Goal: Task Accomplishment & Management: Manage account settings

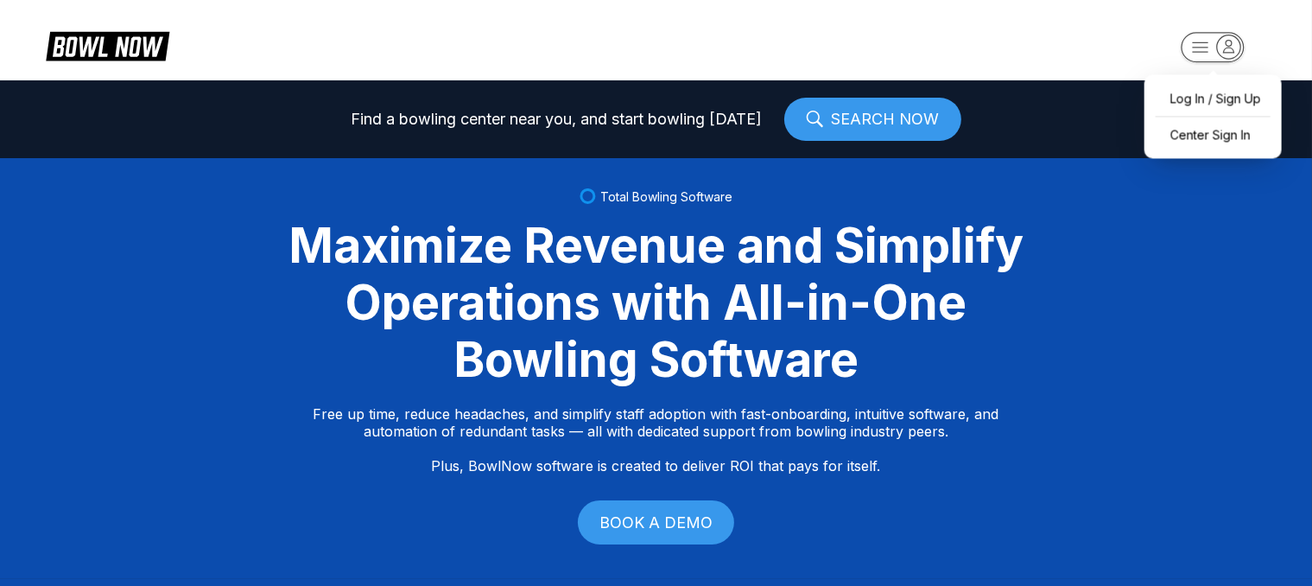
click at [1207, 39] on rect "button" at bounding box center [1212, 47] width 63 height 30
click at [1191, 99] on div "Log In / Sign Up" at bounding box center [1213, 98] width 120 height 30
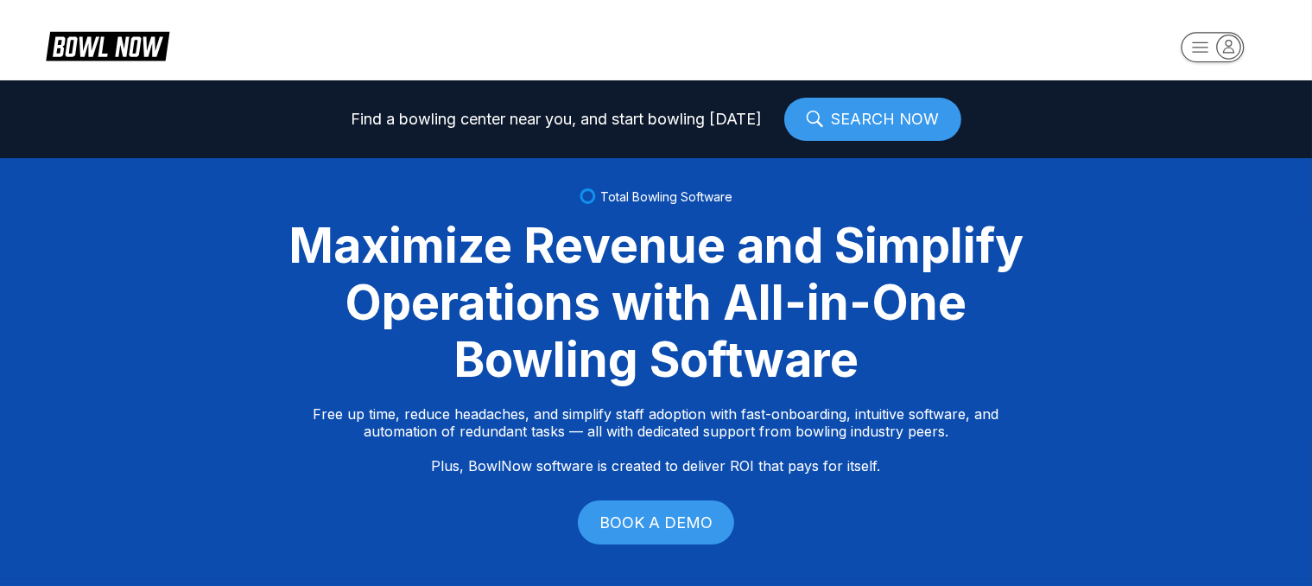
select select "**"
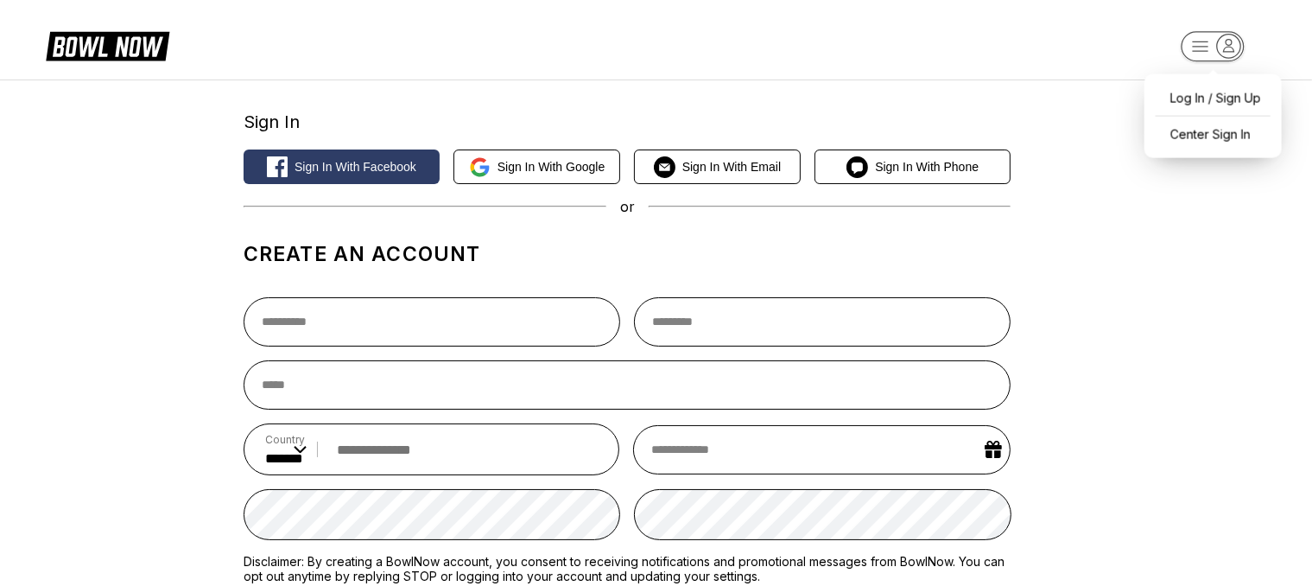
click at [1198, 59] on rect "button" at bounding box center [1212, 46] width 63 height 30
click at [1188, 95] on div "Log In / Sign Up" at bounding box center [1213, 98] width 120 height 30
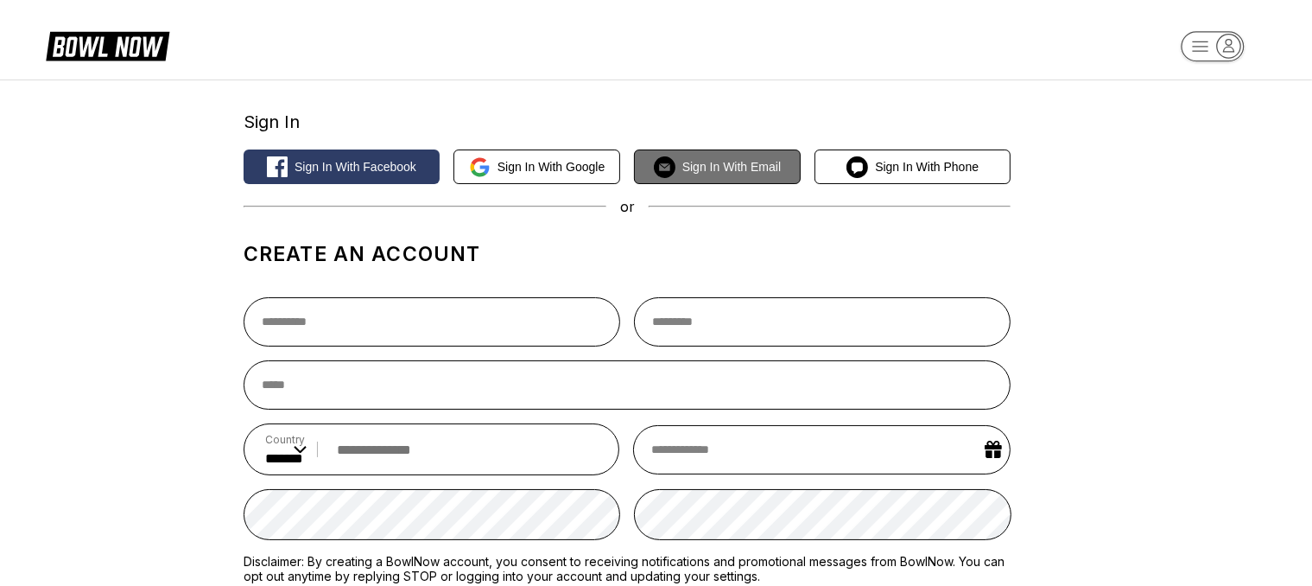
click at [734, 162] on span "Sign in with Email" at bounding box center [731, 167] width 98 height 14
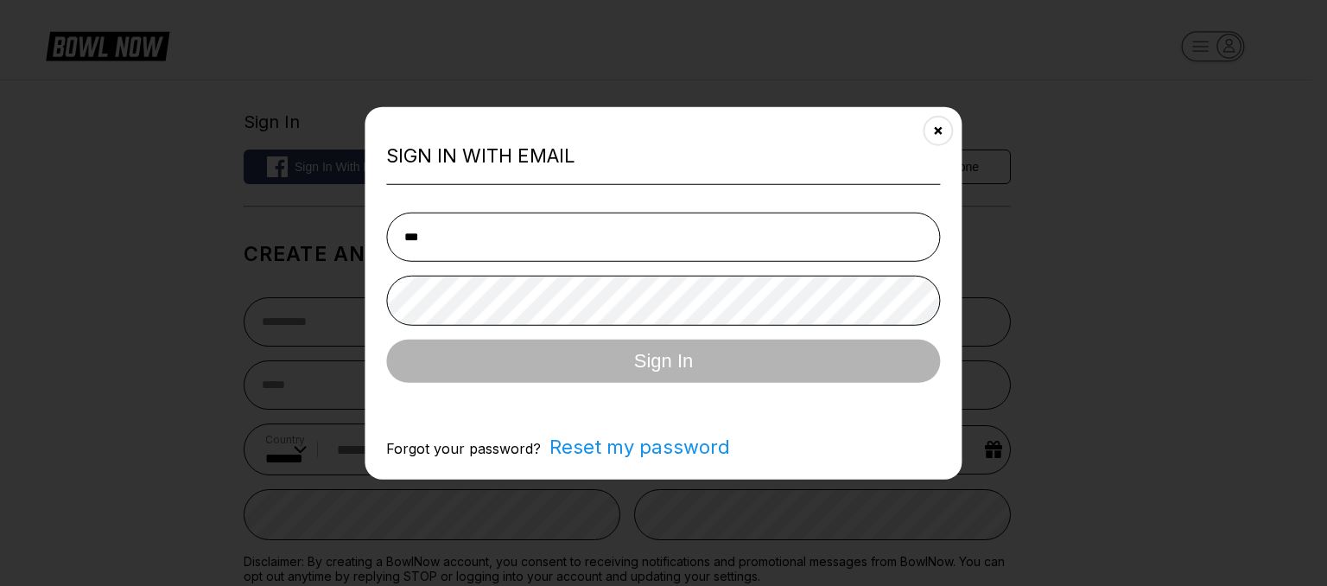
type input "**********"
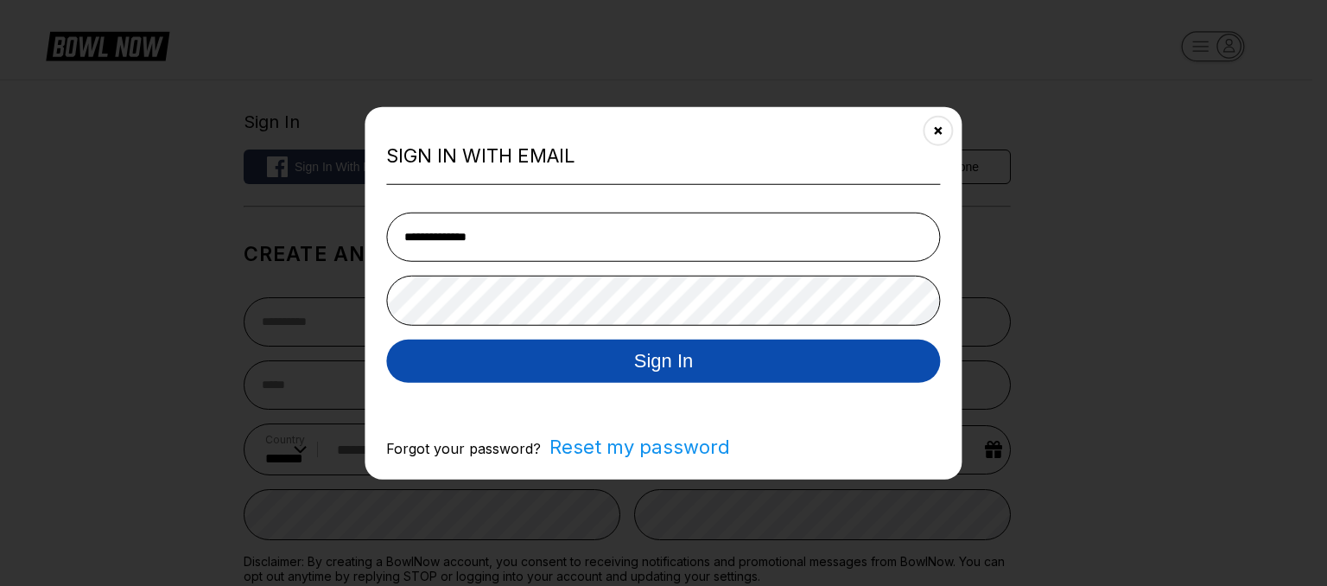
click at [681, 353] on button "Sign In" at bounding box center [663, 360] width 554 height 43
select select "**"
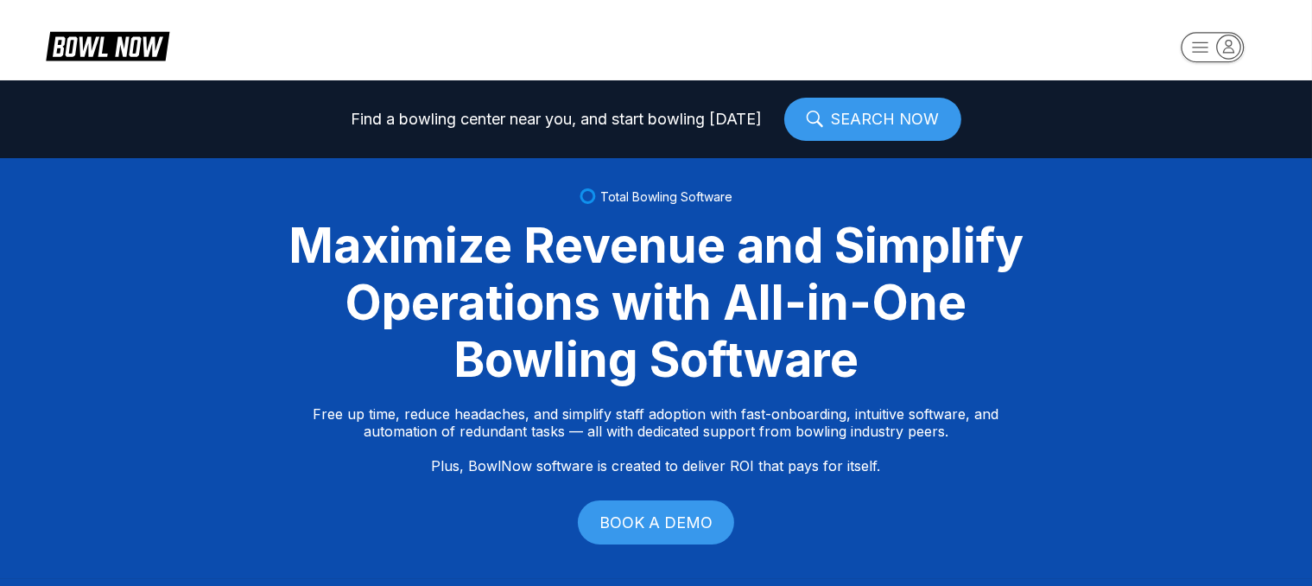
click at [851, 121] on link "SEARCH NOW" at bounding box center [872, 119] width 177 height 43
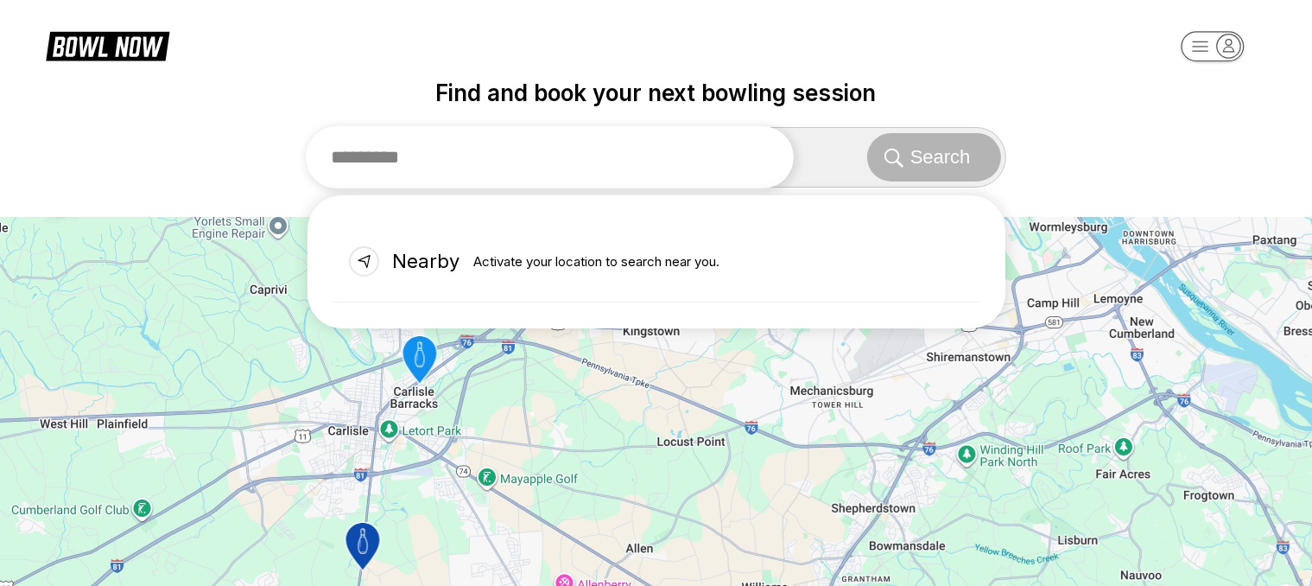
click at [428, 163] on input "text" at bounding box center [550, 157] width 489 height 62
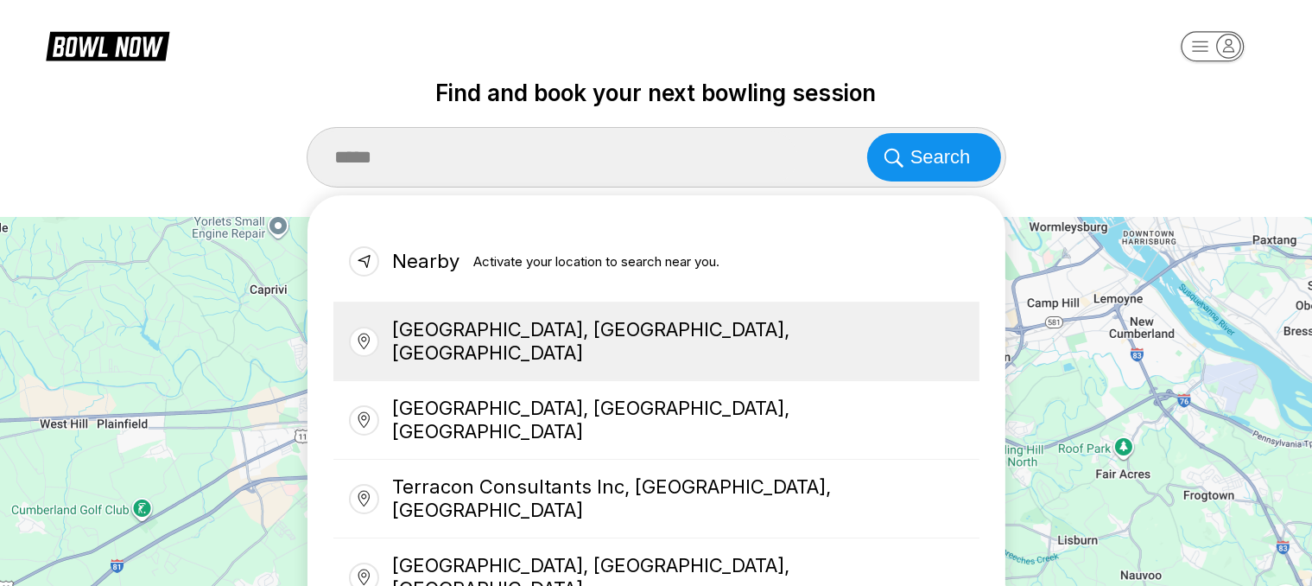
click at [476, 341] on div "Terre Haute, IN, USA" at bounding box center [656, 341] width 646 height 79
type input "**********"
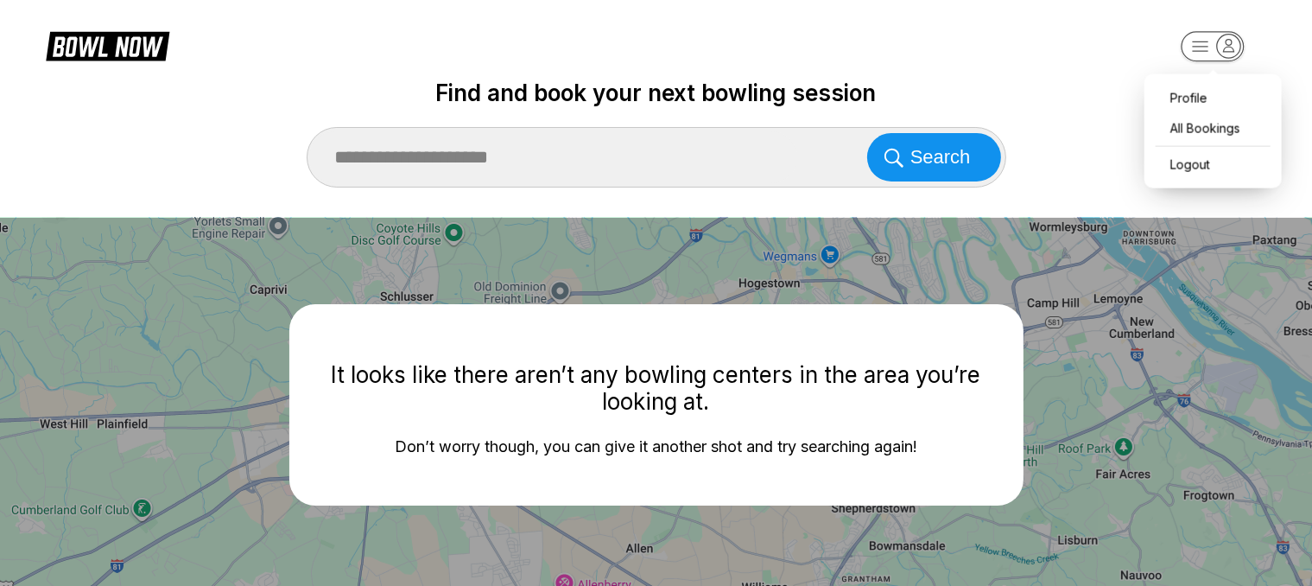
click at [1201, 46] on icon "button" at bounding box center [1201, 46] width 16 height 10
click at [1188, 97] on label "Find and book your next bowling session" at bounding box center [656, 92] width 1312 height 27
click at [1228, 53] on icon "button" at bounding box center [1228, 46] width 23 height 23
click at [1188, 162] on div "**********" at bounding box center [656, 133] width 1312 height 108
click at [1198, 54] on rect "button" at bounding box center [1212, 46] width 63 height 30
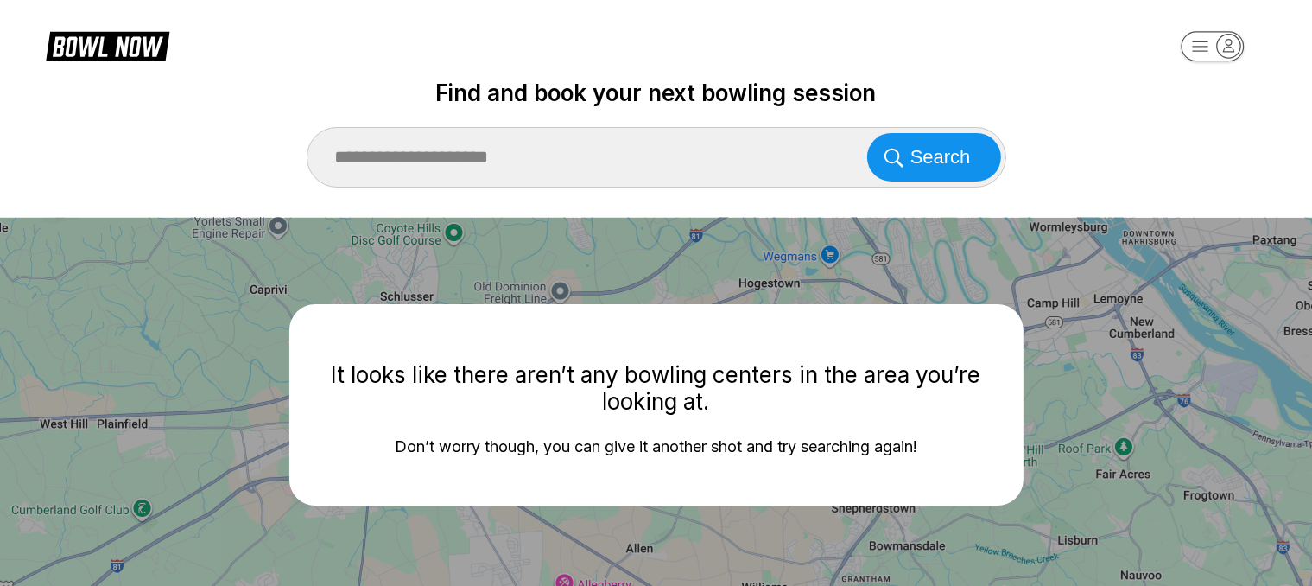
click at [1191, 165] on div "**********" at bounding box center [656, 133] width 1312 height 108
click at [625, 434] on div "It looks like there aren’t any bowling centers in the area you’re looking at. D…" at bounding box center [656, 404] width 734 height 201
drag, startPoint x: 246, startPoint y: 141, endPoint x: 213, endPoint y: 122, distance: 37.9
click at [245, 140] on div "**********" at bounding box center [656, 133] width 1312 height 108
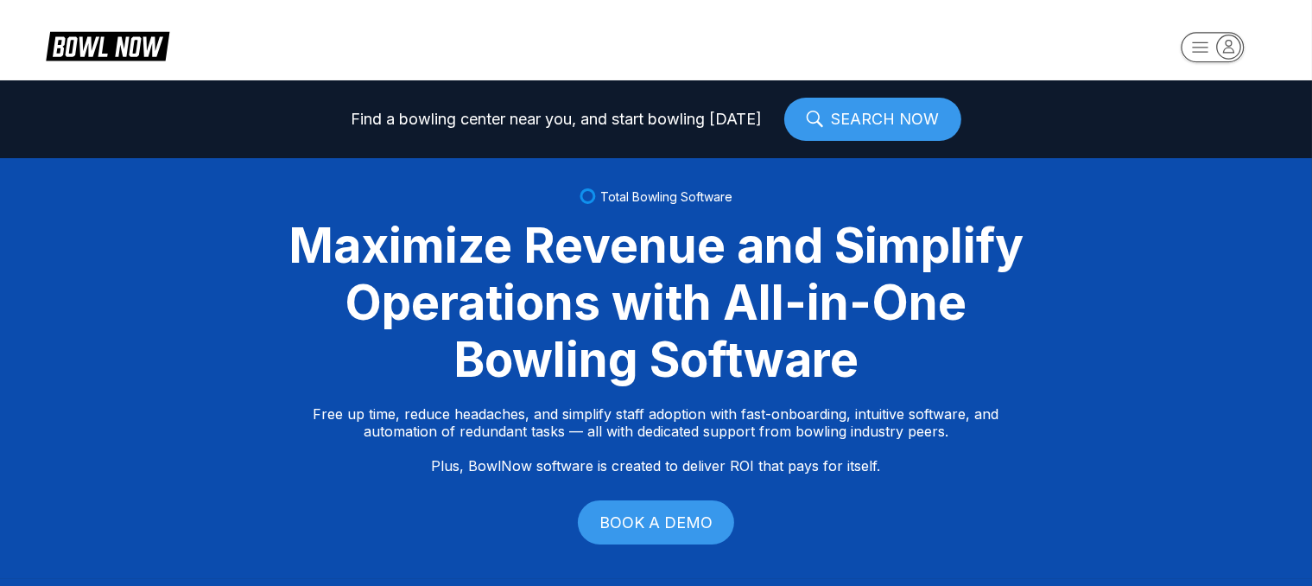
click at [1201, 44] on rect "button" at bounding box center [1212, 47] width 63 height 30
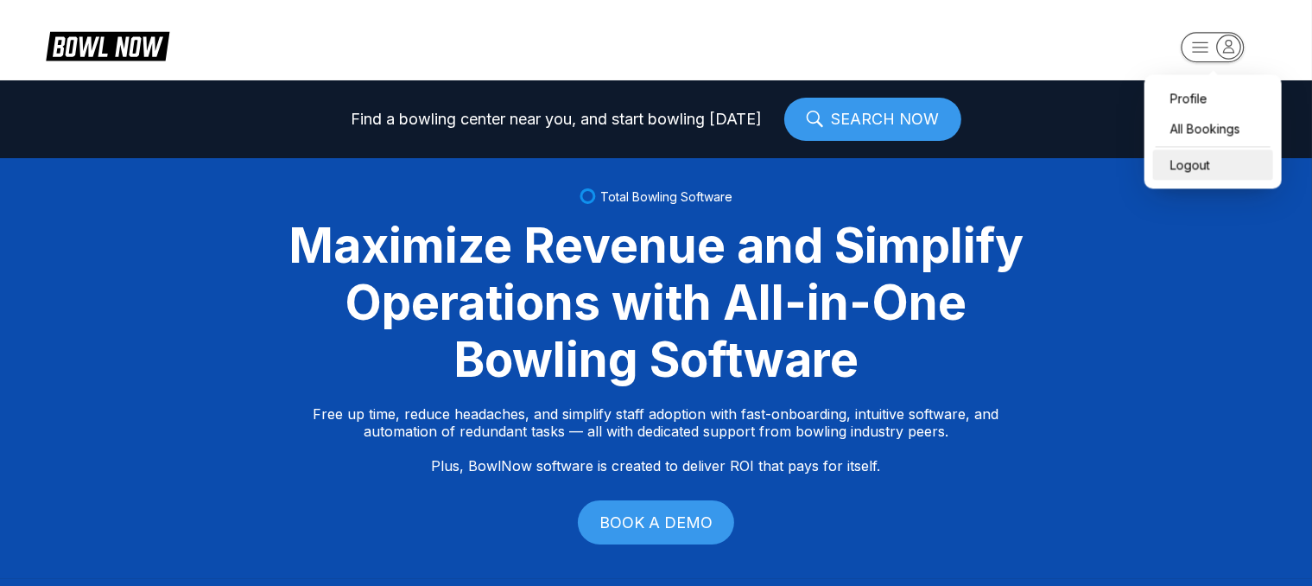
click at [1179, 170] on div "Logout" at bounding box center [1213, 164] width 120 height 30
click at [1223, 49] on icon "button" at bounding box center [1228, 46] width 23 height 23
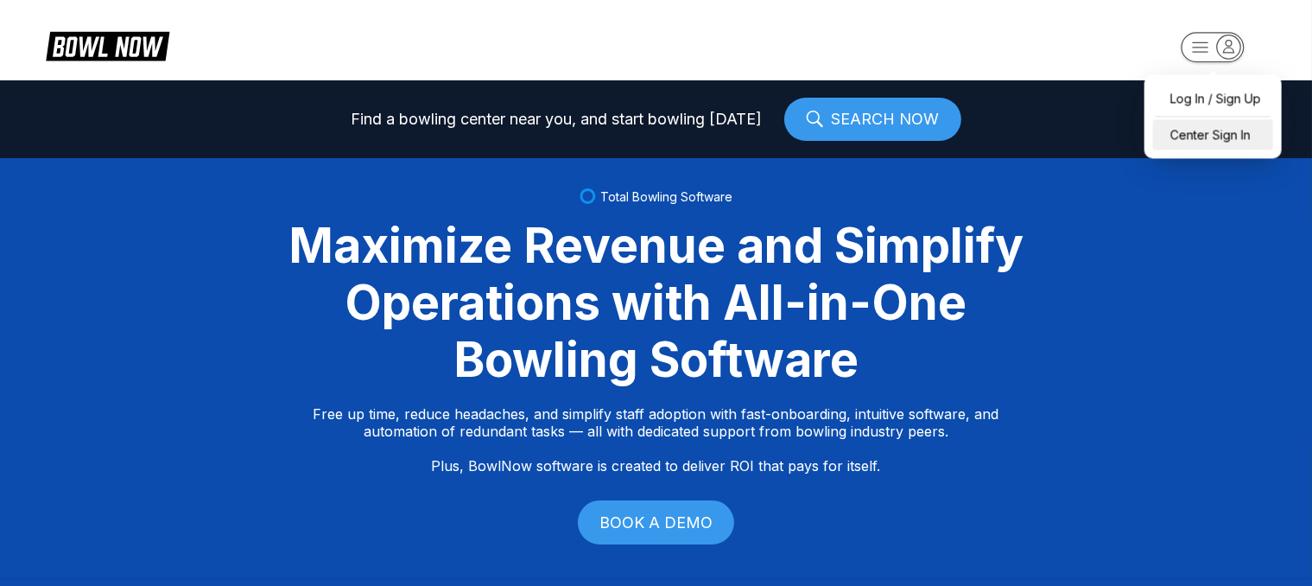
click at [1196, 131] on div "Center Sign In" at bounding box center [1213, 134] width 120 height 30
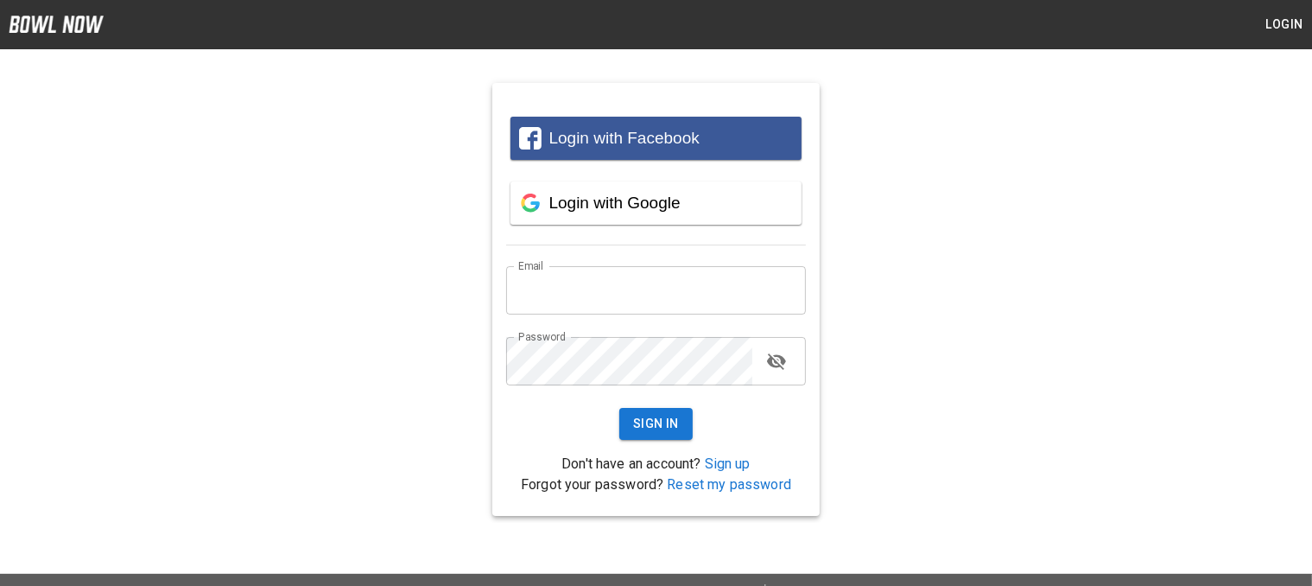
type input "**********"
click at [781, 364] on icon "toggle password visibility" at bounding box center [776, 361] width 19 height 16
click at [781, 364] on icon "toggle password visibility" at bounding box center [776, 361] width 19 height 13
click at [652, 431] on button "Sign In" at bounding box center [655, 424] width 73 height 32
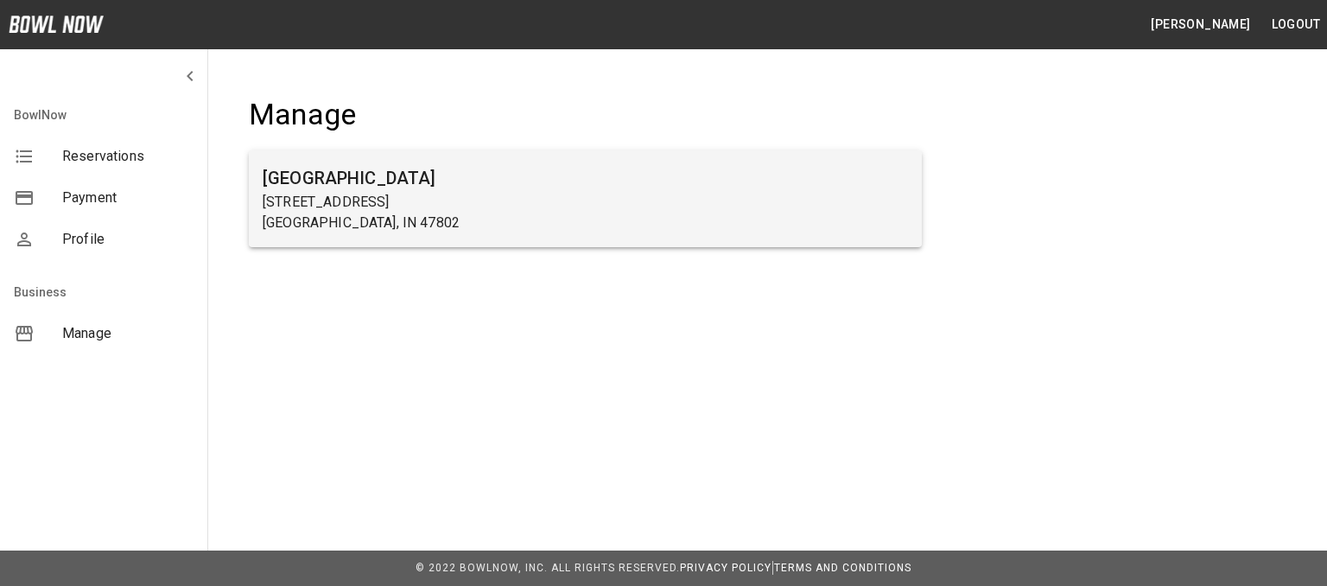
click at [319, 174] on h6 "[GEOGRAPHIC_DATA]" at bounding box center [585, 178] width 645 height 28
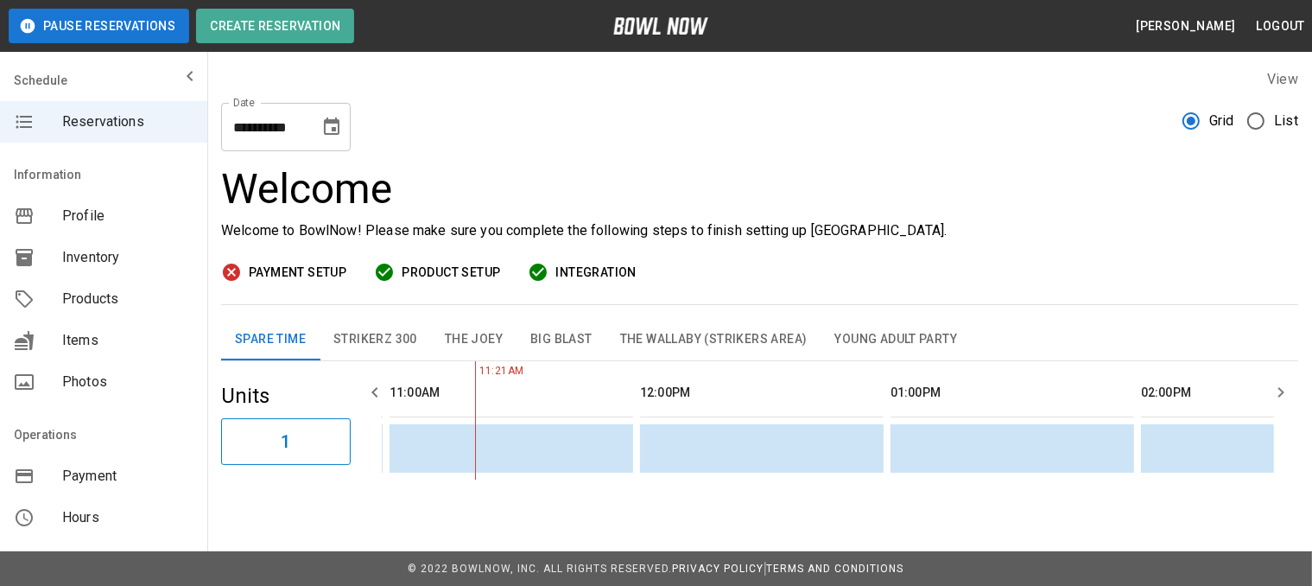
scroll to position [14, 0]
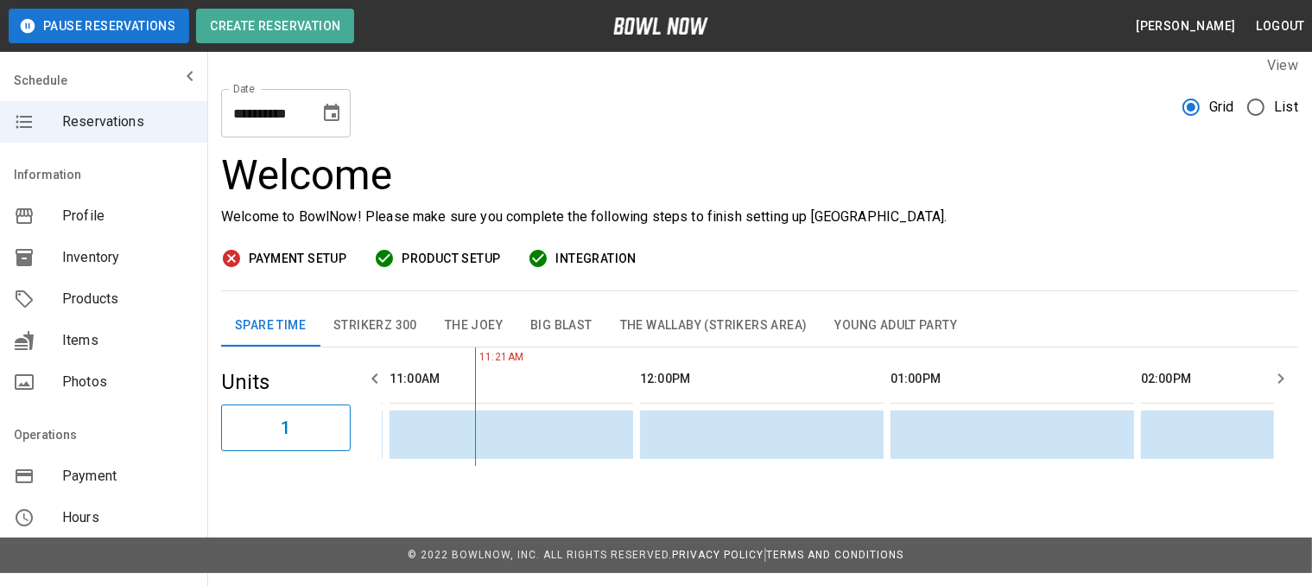
click at [270, 257] on span "Payment Setup" at bounding box center [298, 259] width 98 height 22
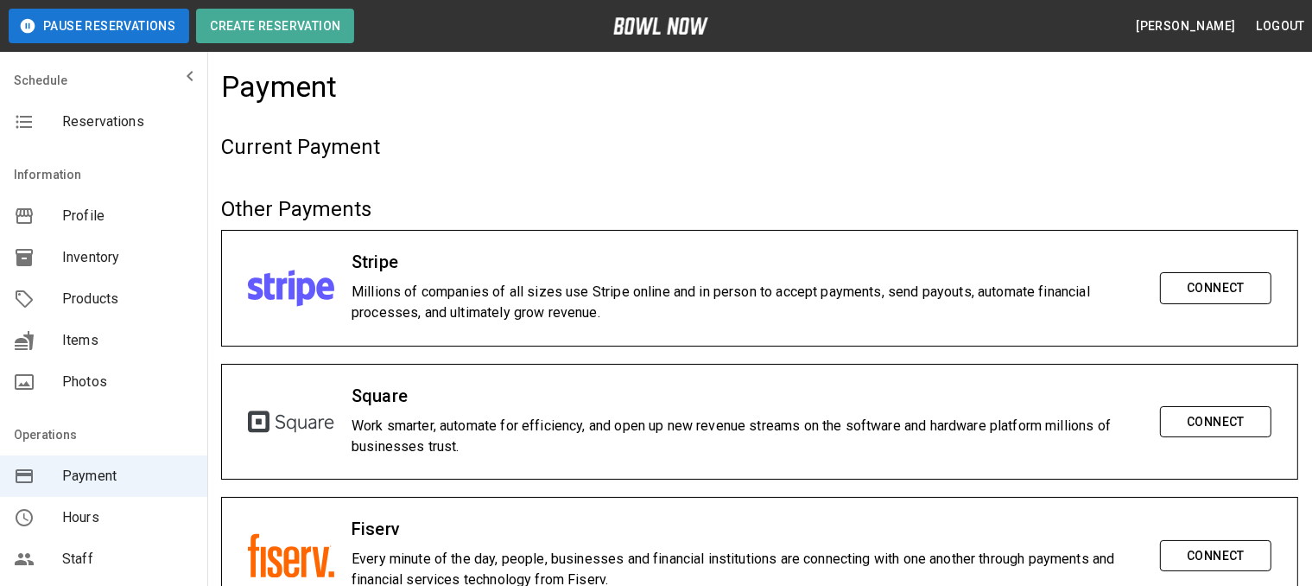
scroll to position [150, 0]
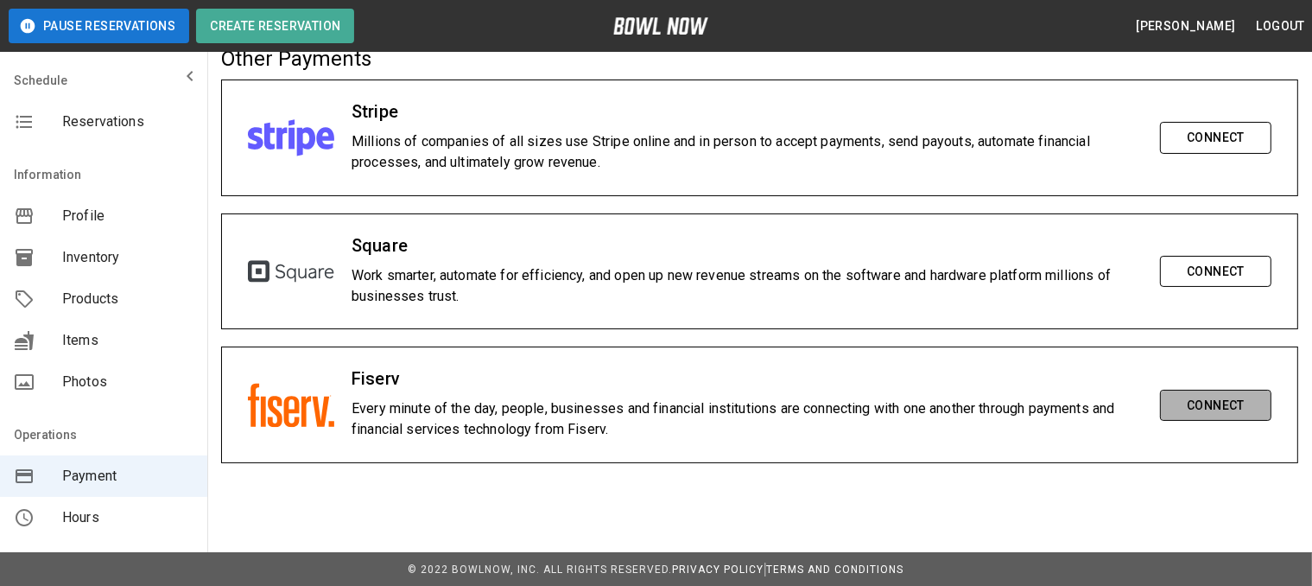
click at [1206, 408] on button "Connect" at bounding box center [1215, 406] width 111 height 32
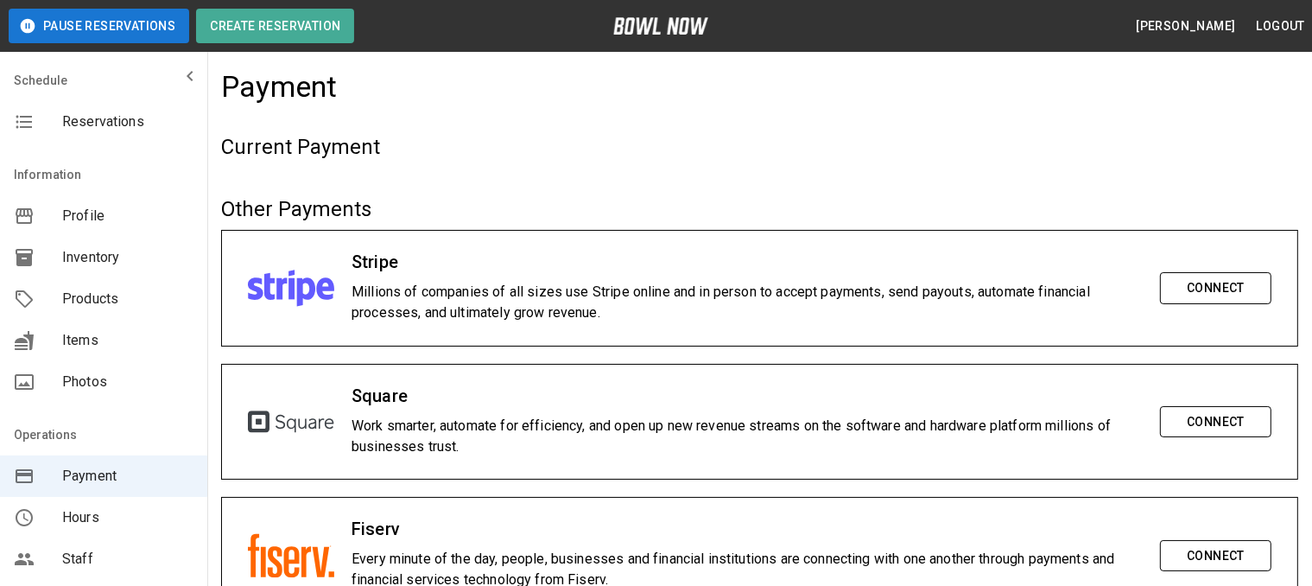
click at [107, 122] on span "Reservations" at bounding box center [127, 121] width 131 height 21
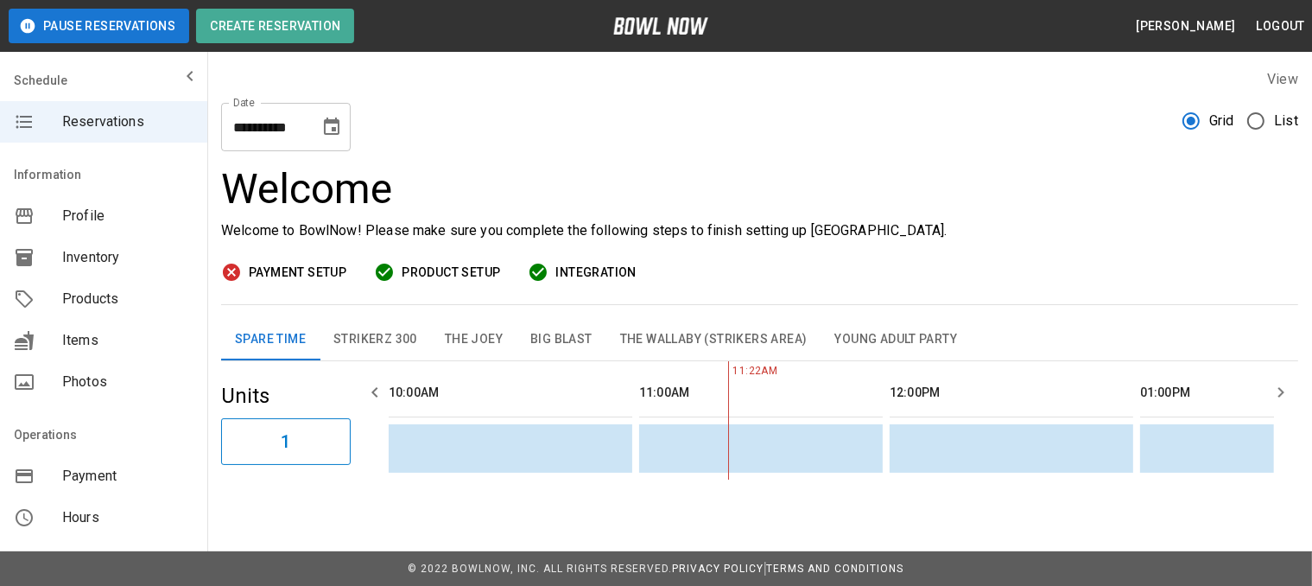
scroll to position [0, 250]
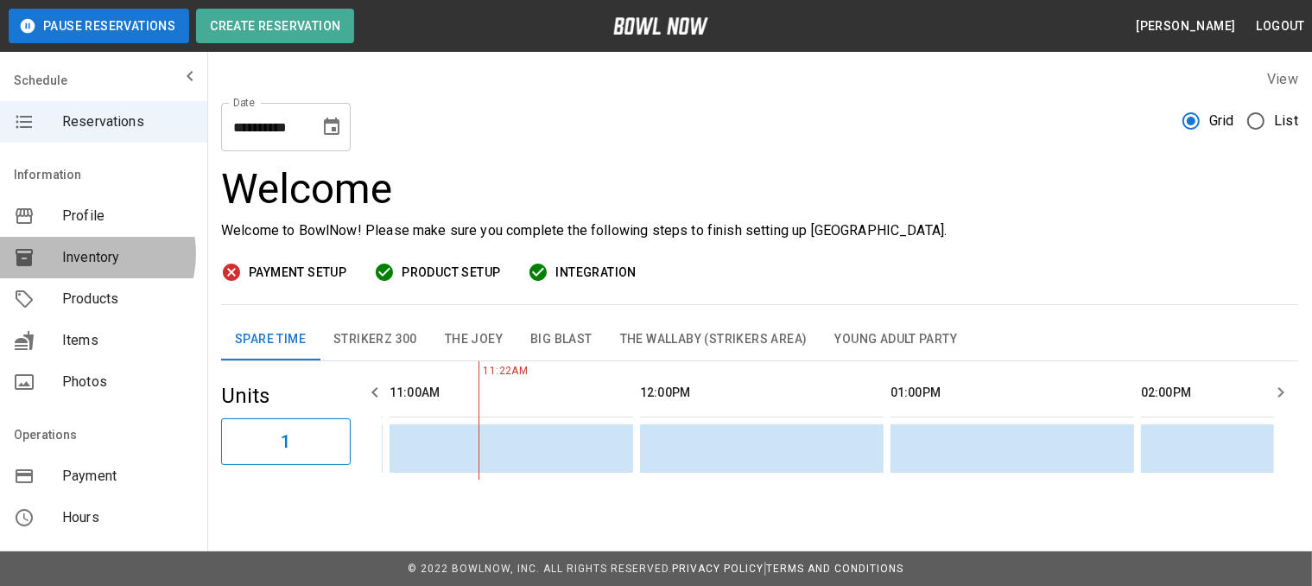
click at [86, 254] on span "Inventory" at bounding box center [127, 257] width 131 height 21
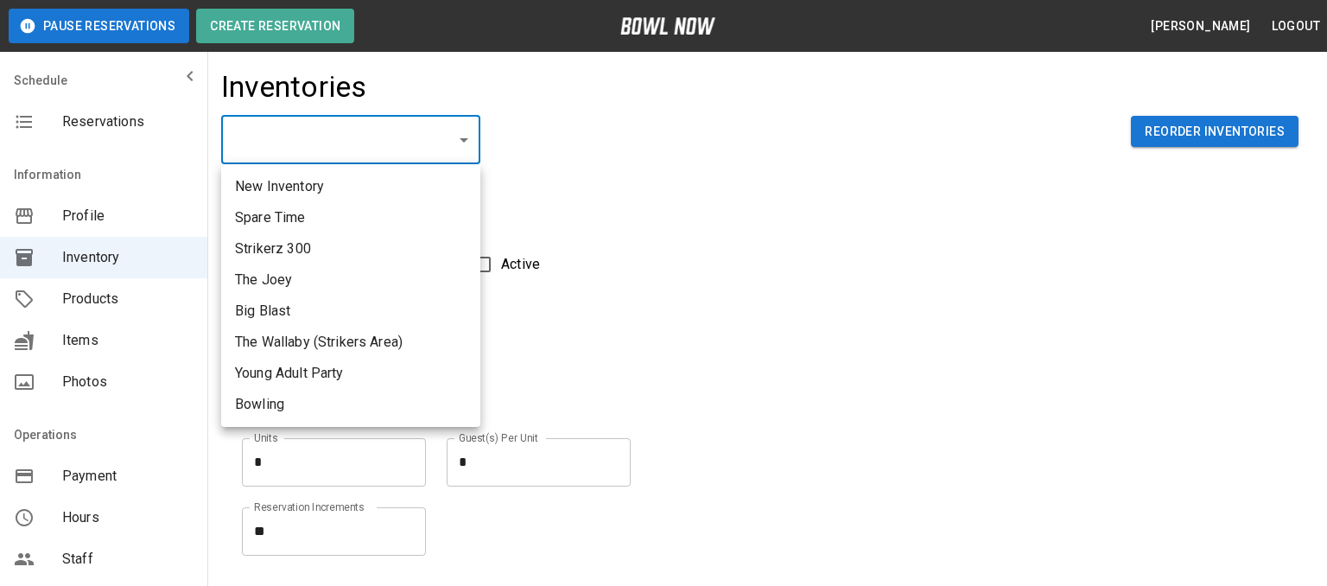
click at [466, 139] on body "Pause Reservations Create Reservation [PERSON_NAME] Logout Schedule Reservation…" at bounding box center [663, 380] width 1327 height 761
click at [85, 299] on div at bounding box center [663, 293] width 1327 height 586
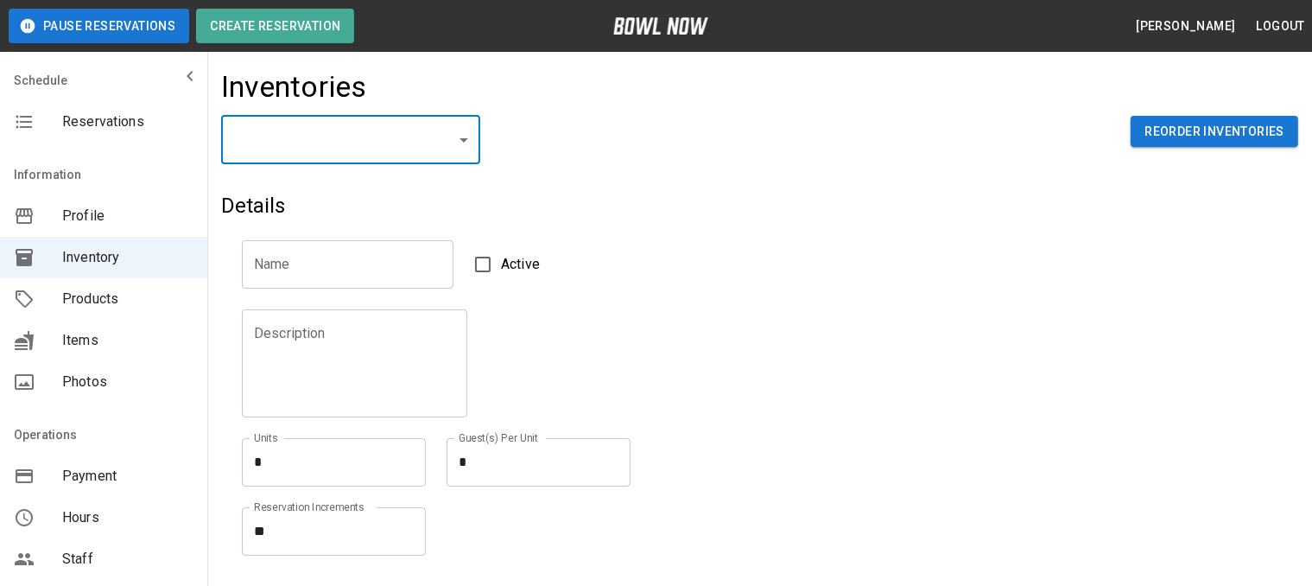
click at [85, 305] on span "Products" at bounding box center [127, 298] width 131 height 21
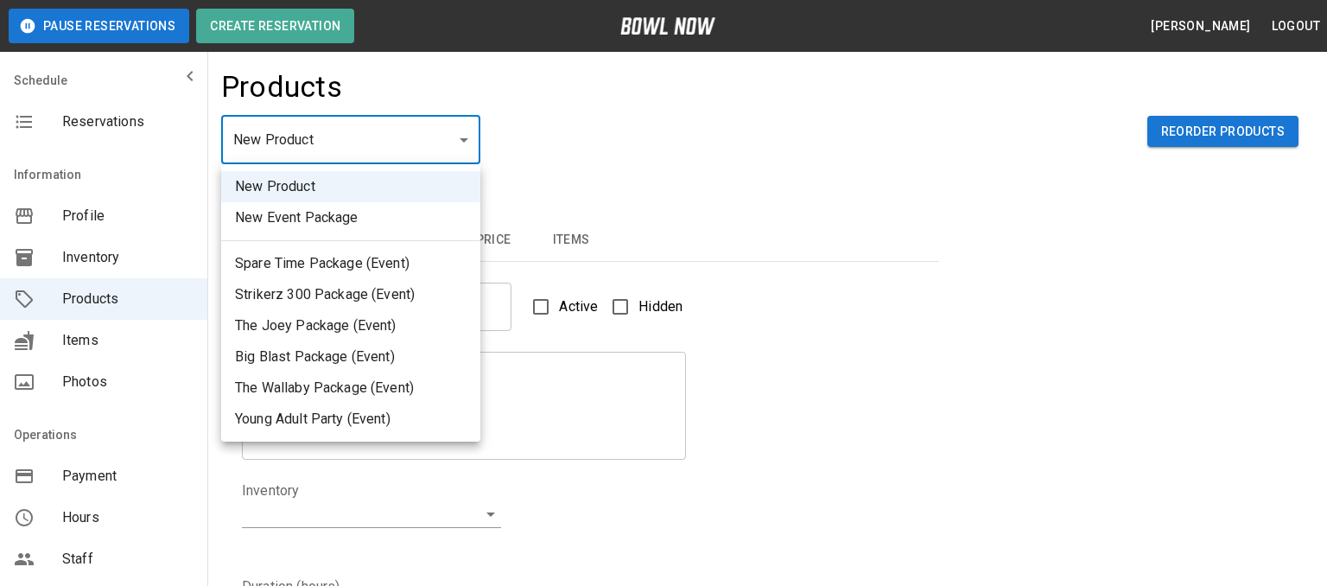
click at [458, 141] on body "Pause Reservations Create Reservation [PERSON_NAME] Logout Schedule Reservation…" at bounding box center [663, 556] width 1327 height 1113
click at [268, 269] on li "Spare Time Package (Event)" at bounding box center [350, 263] width 259 height 31
type input "*"
type input "**********"
type textarea "**********"
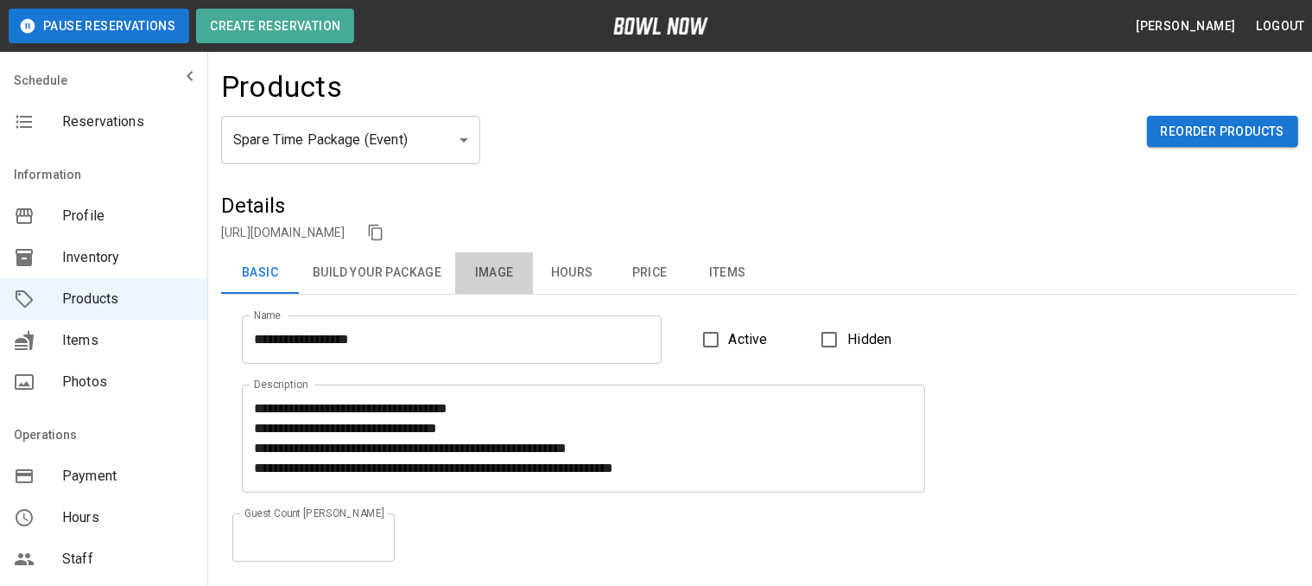
click at [495, 274] on button "Image" at bounding box center [494, 272] width 78 height 41
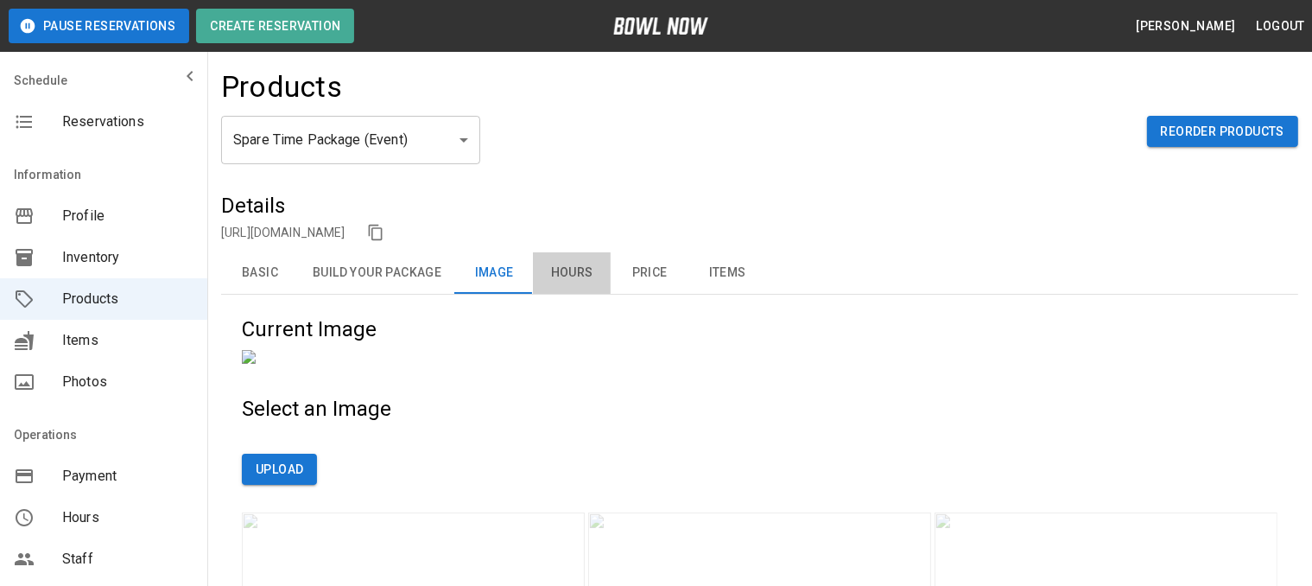
click at [584, 266] on button "Hours" at bounding box center [572, 272] width 78 height 41
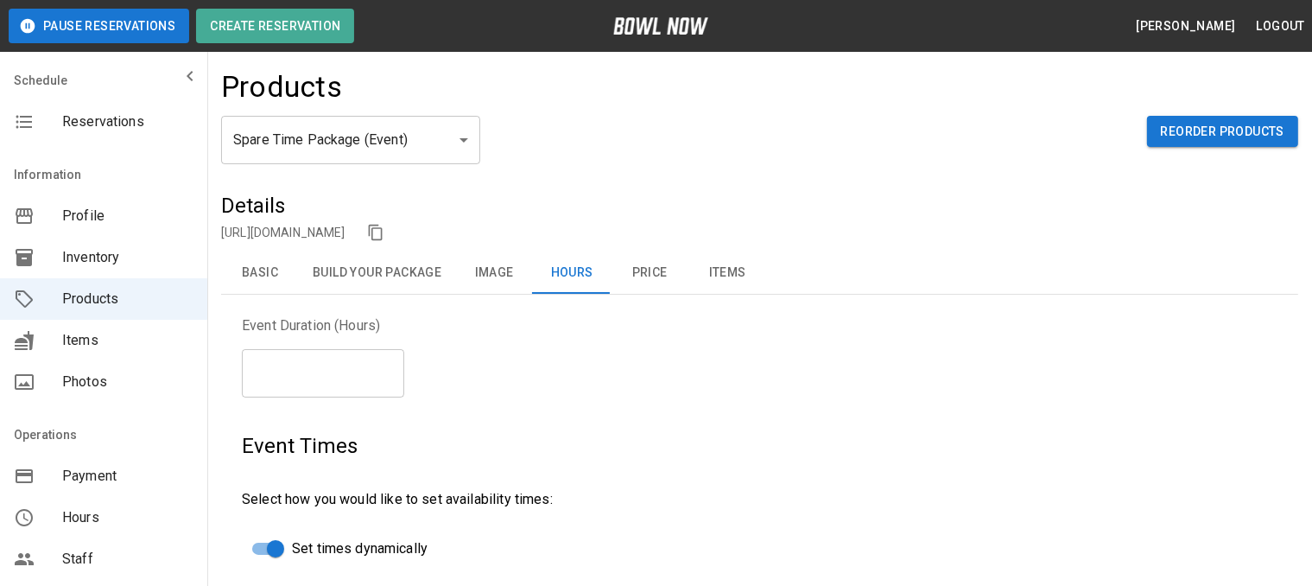
click at [651, 273] on button "Price" at bounding box center [650, 272] width 78 height 41
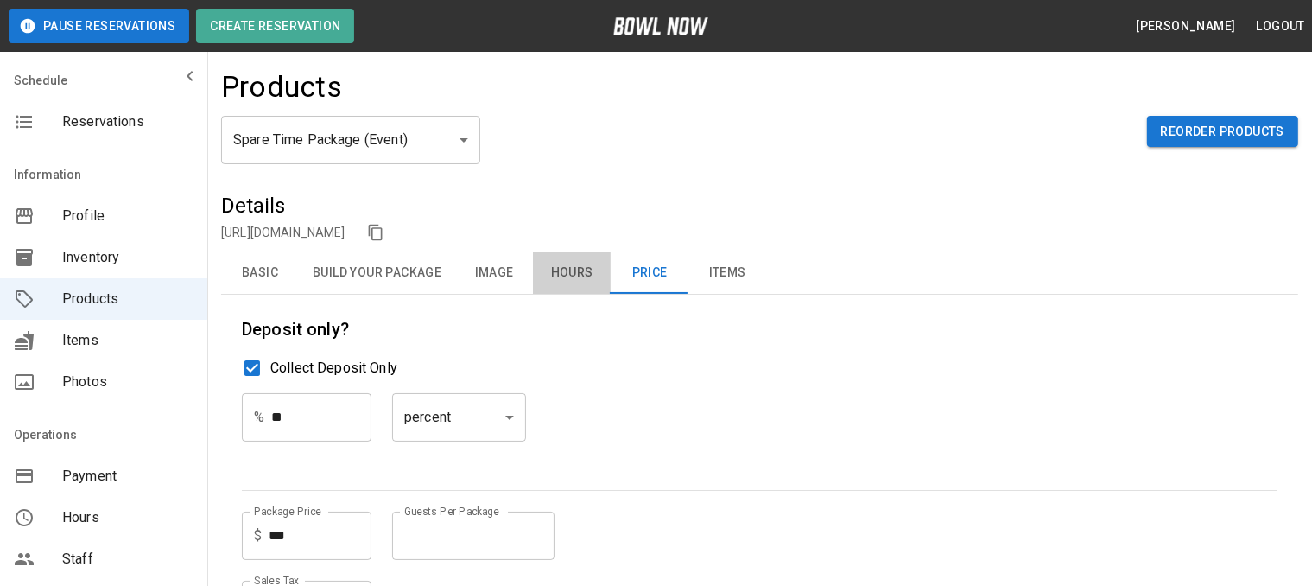
click at [568, 270] on button "Hours" at bounding box center [572, 272] width 78 height 41
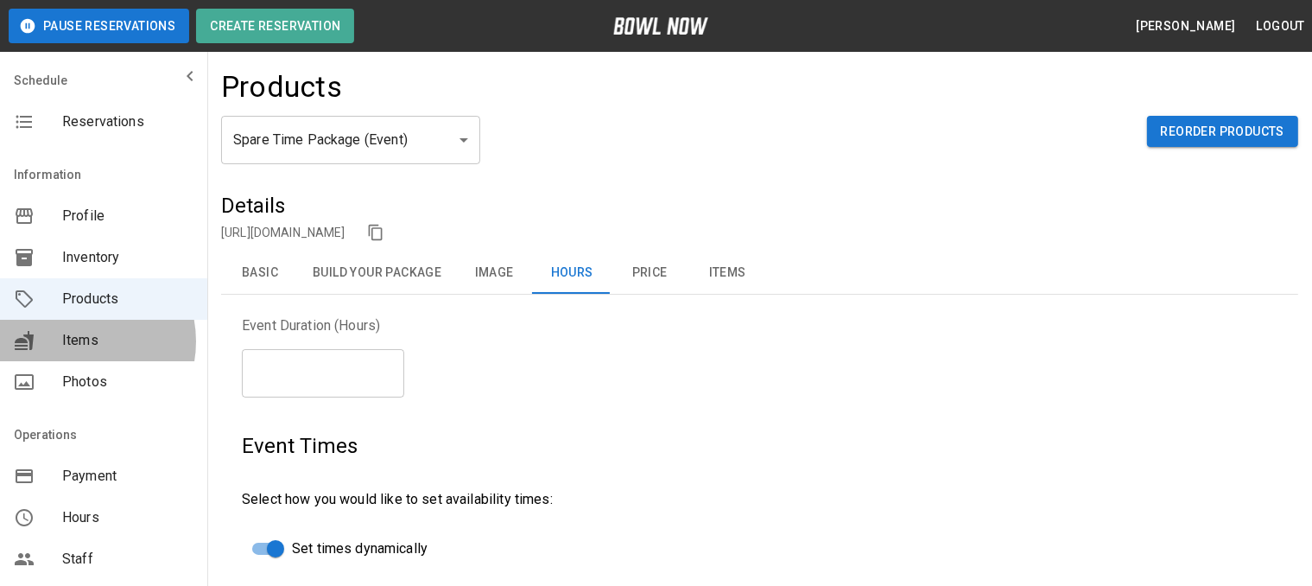
click at [79, 340] on span "Items" at bounding box center [127, 340] width 131 height 21
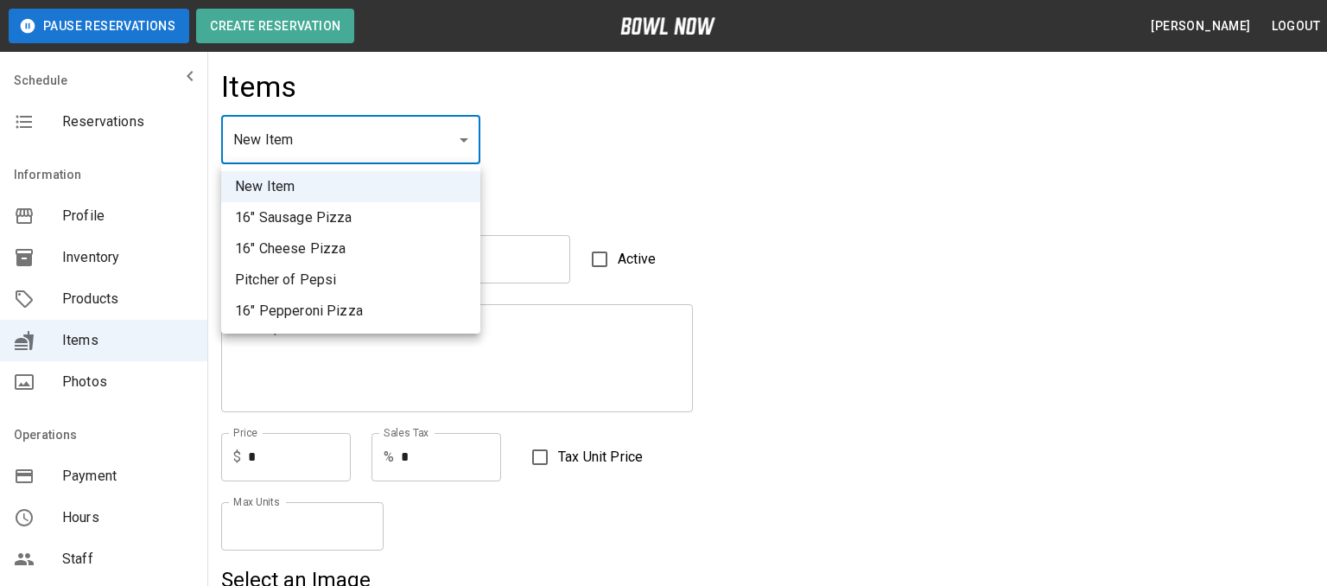
click at [86, 510] on div at bounding box center [663, 293] width 1327 height 586
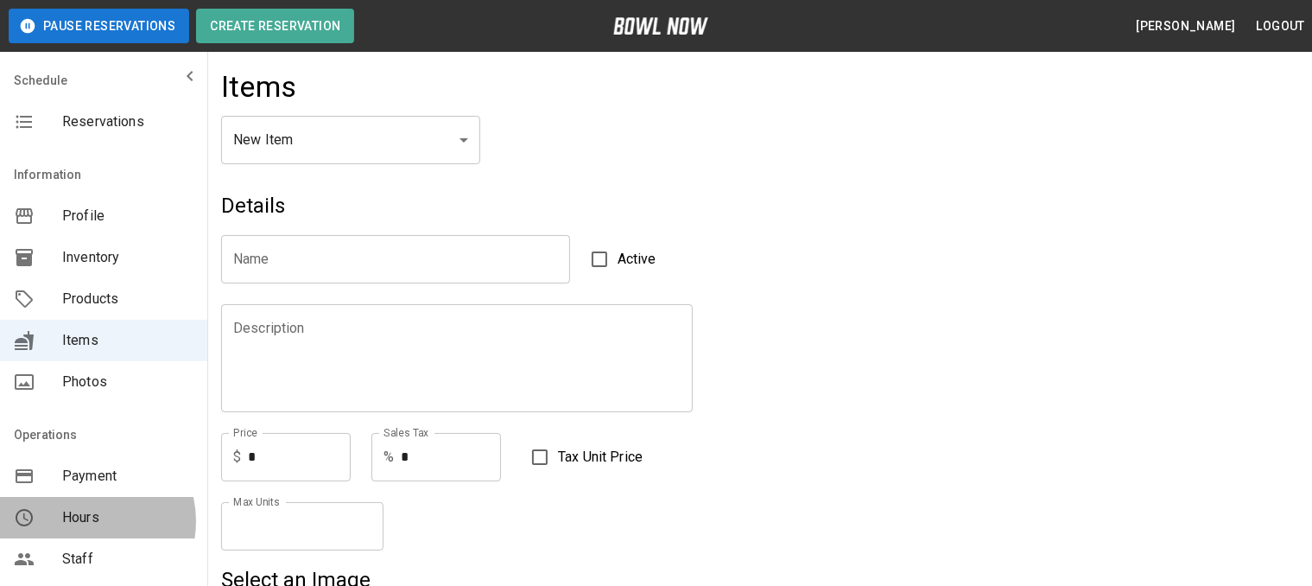
click at [86, 521] on span "Hours" at bounding box center [127, 517] width 131 height 21
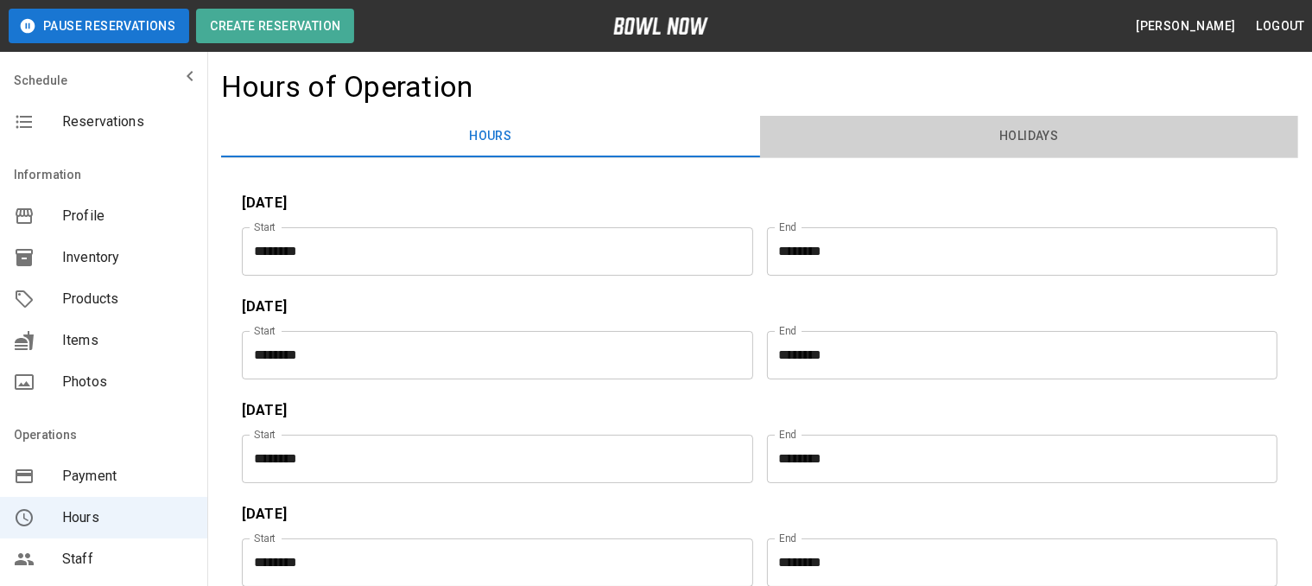
click at [1014, 129] on button "Holidays" at bounding box center [1029, 136] width 539 height 41
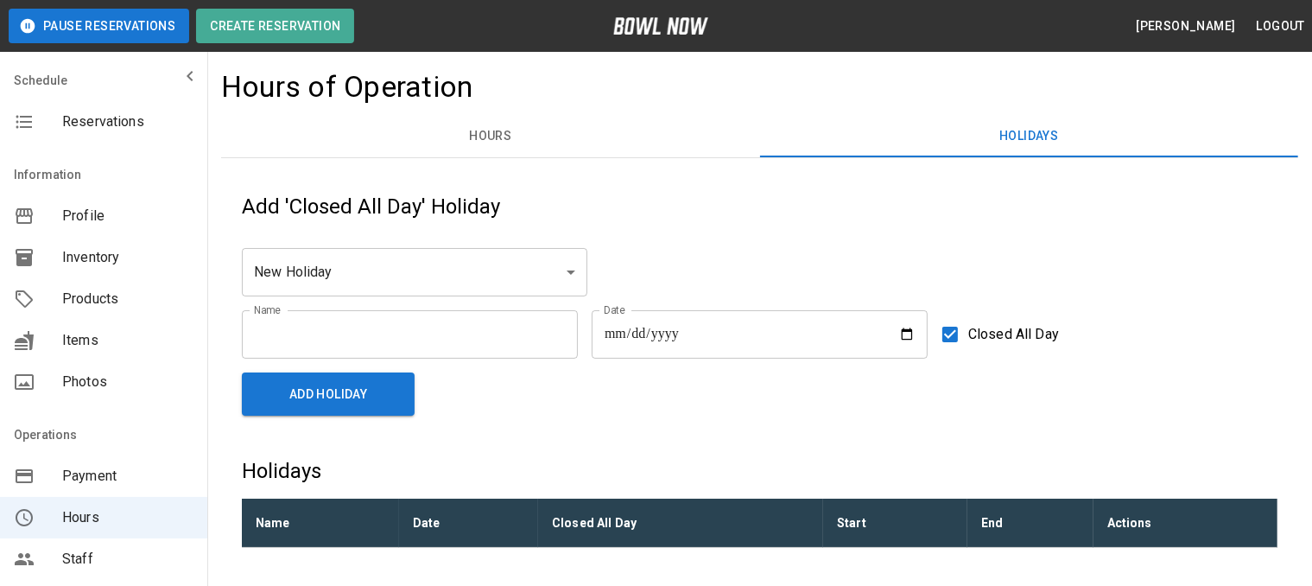
click at [83, 561] on span "Staff" at bounding box center [127, 558] width 131 height 21
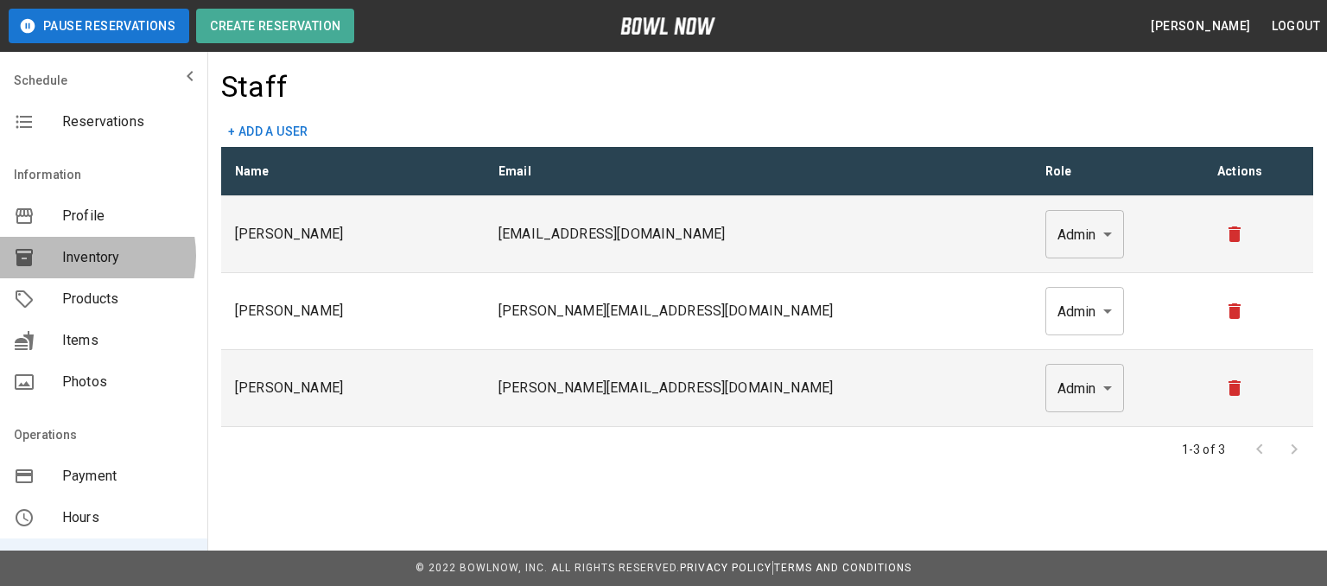
click at [79, 256] on span "Inventory" at bounding box center [127, 257] width 131 height 21
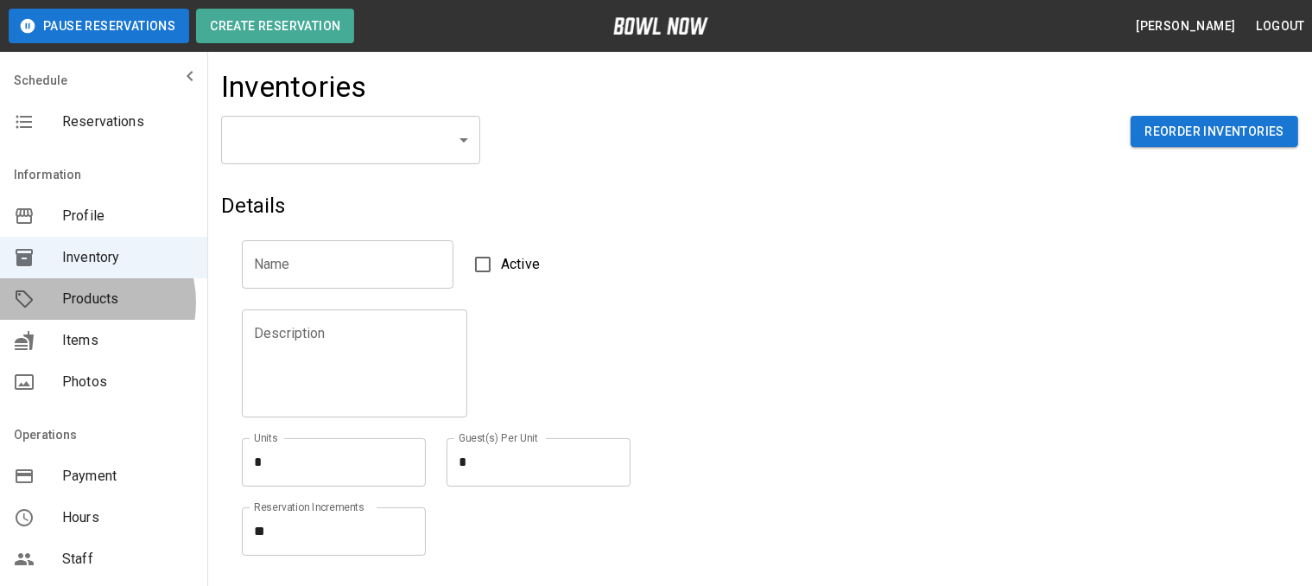
click at [79, 302] on span "Products" at bounding box center [127, 298] width 131 height 21
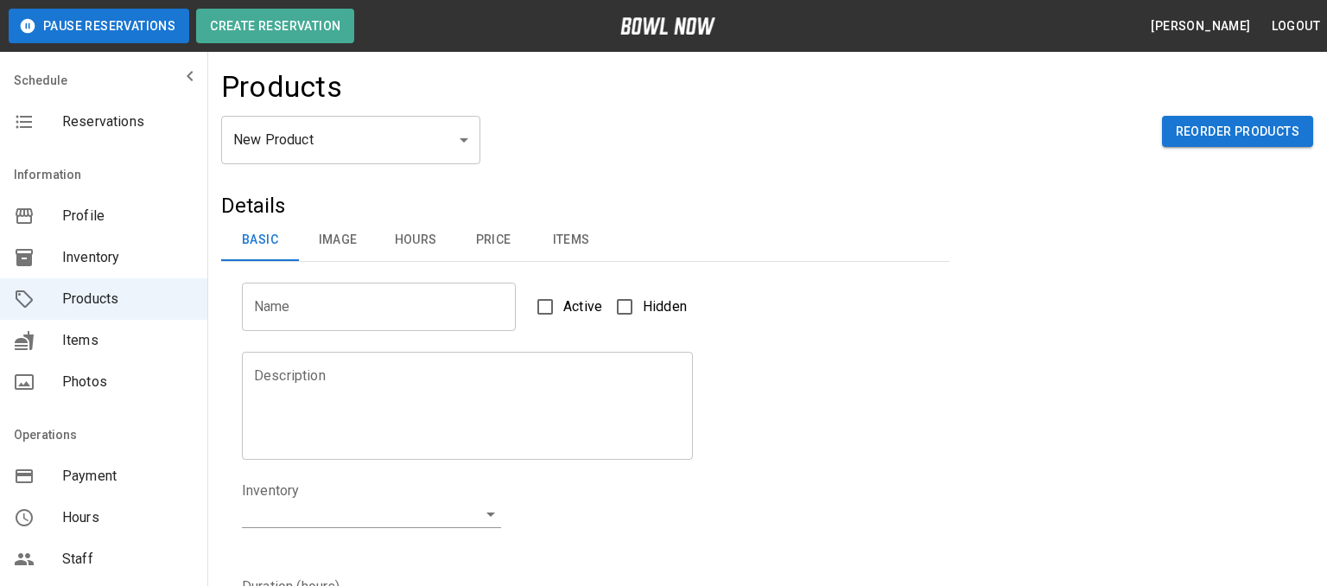
click at [459, 143] on body "Pause Reservations Create Reservation [PERSON_NAME] Logout Schedule Reservation…" at bounding box center [663, 556] width 1327 height 1113
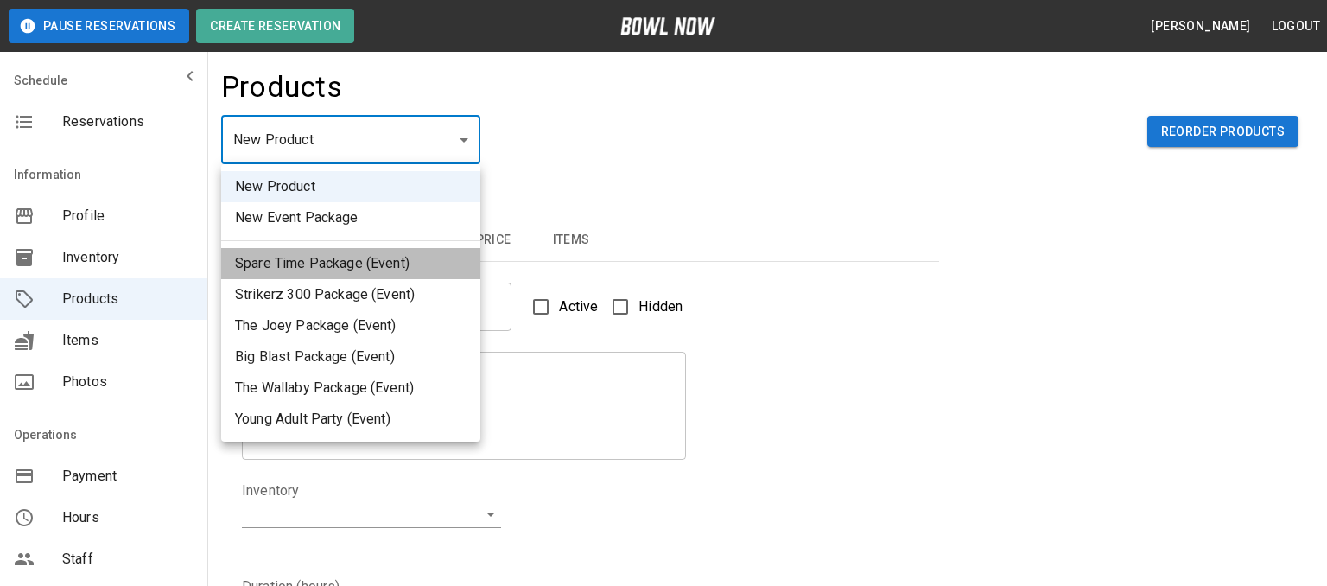
click at [313, 267] on li "Spare Time Package (Event)" at bounding box center [350, 263] width 259 height 31
type input "*"
type input "**********"
type textarea "**********"
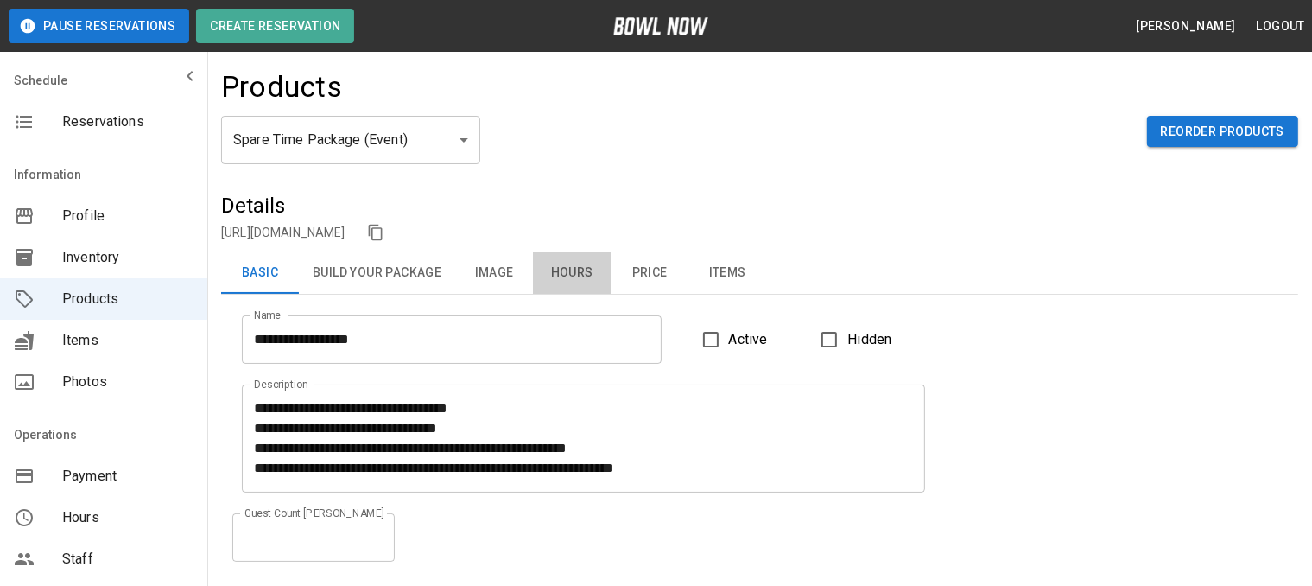
click at [572, 274] on button "Hours" at bounding box center [572, 272] width 78 height 41
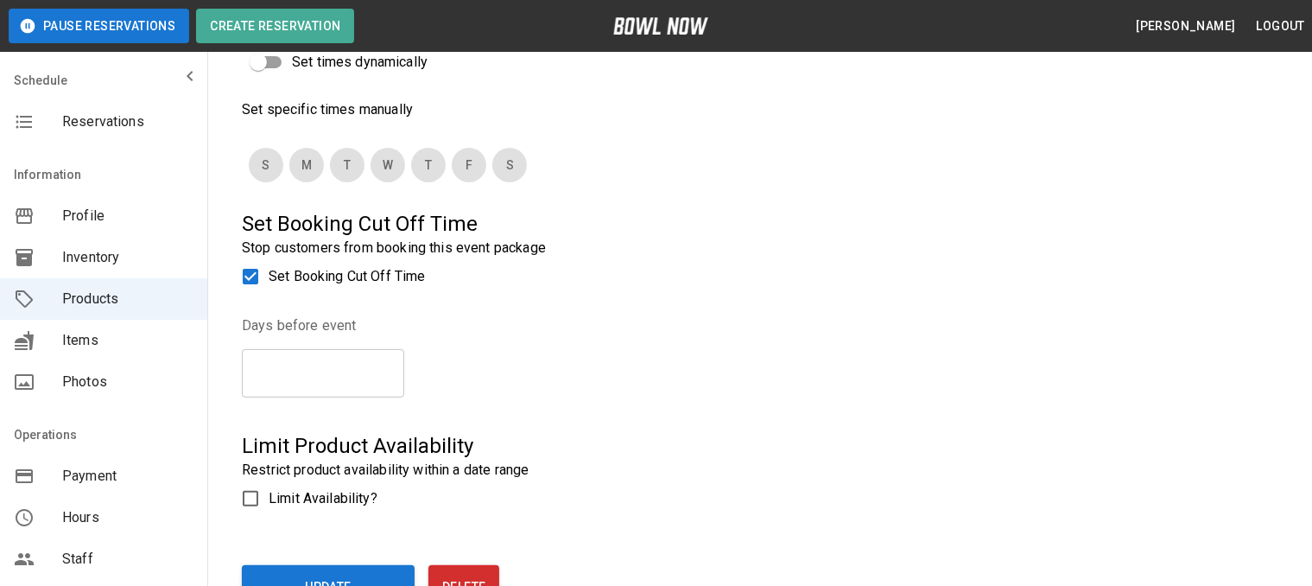
scroll to position [460, 0]
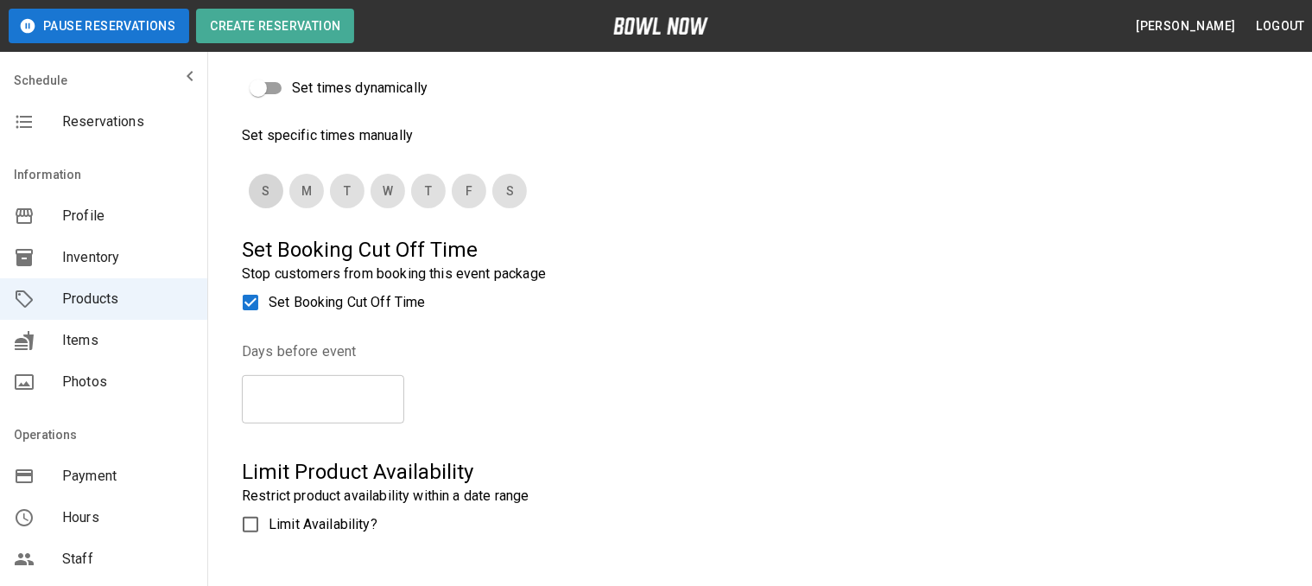
click at [266, 198] on button "S" at bounding box center [266, 191] width 35 height 35
